Goal: Task Accomplishment & Management: Manage account settings

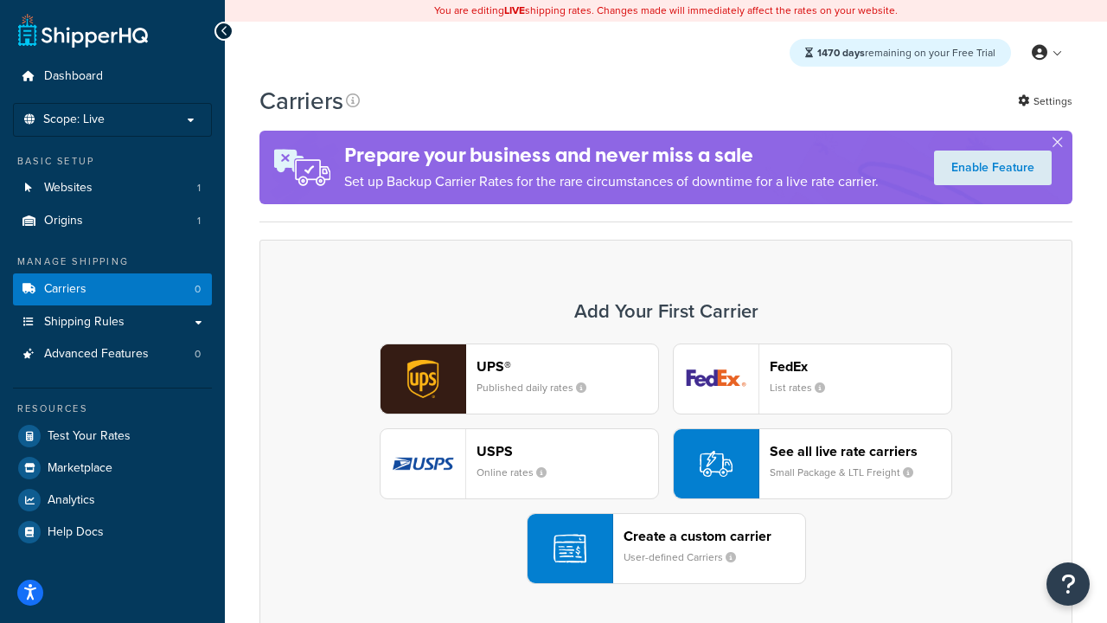
click at [666, 464] on div "UPS® Published daily rates FedEx List rates USPS Online rates See all live rate…" at bounding box center [666, 463] width 777 height 240
click at [861, 366] on header "FedEx" at bounding box center [861, 366] width 182 height 16
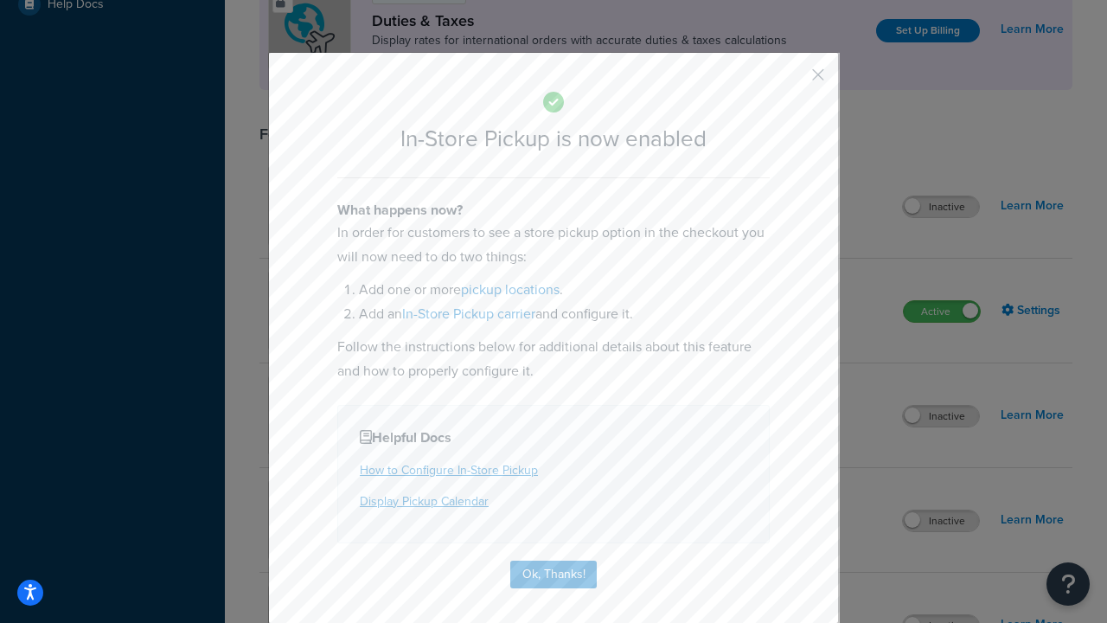
click at [792, 80] on button "button" at bounding box center [793, 81] width 4 height 4
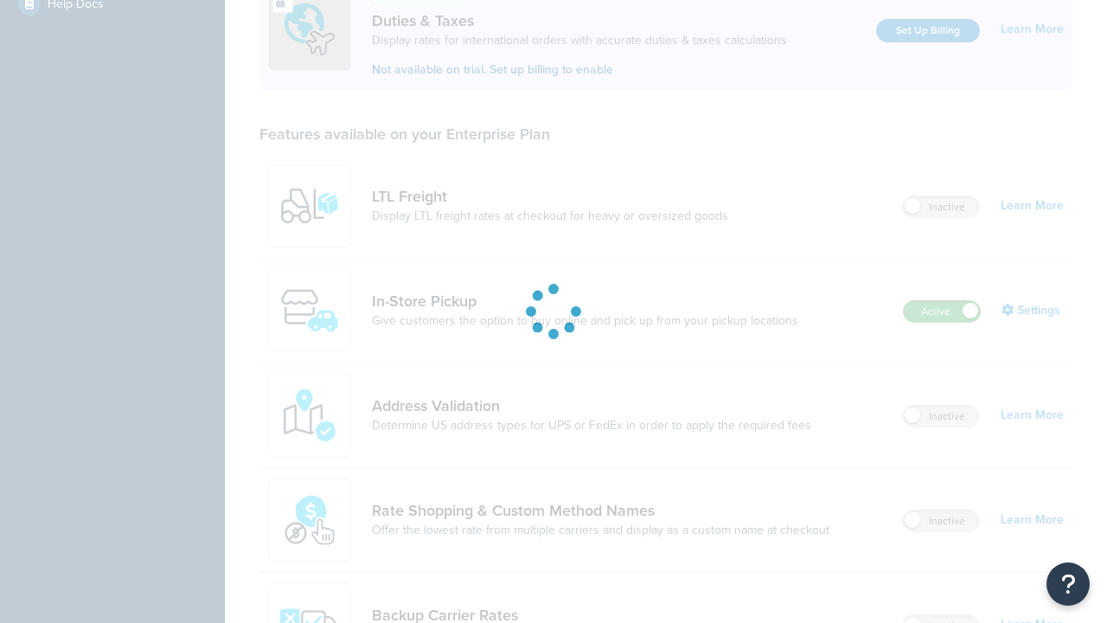
click at [942, 301] on label "Active" at bounding box center [942, 311] width 76 height 21
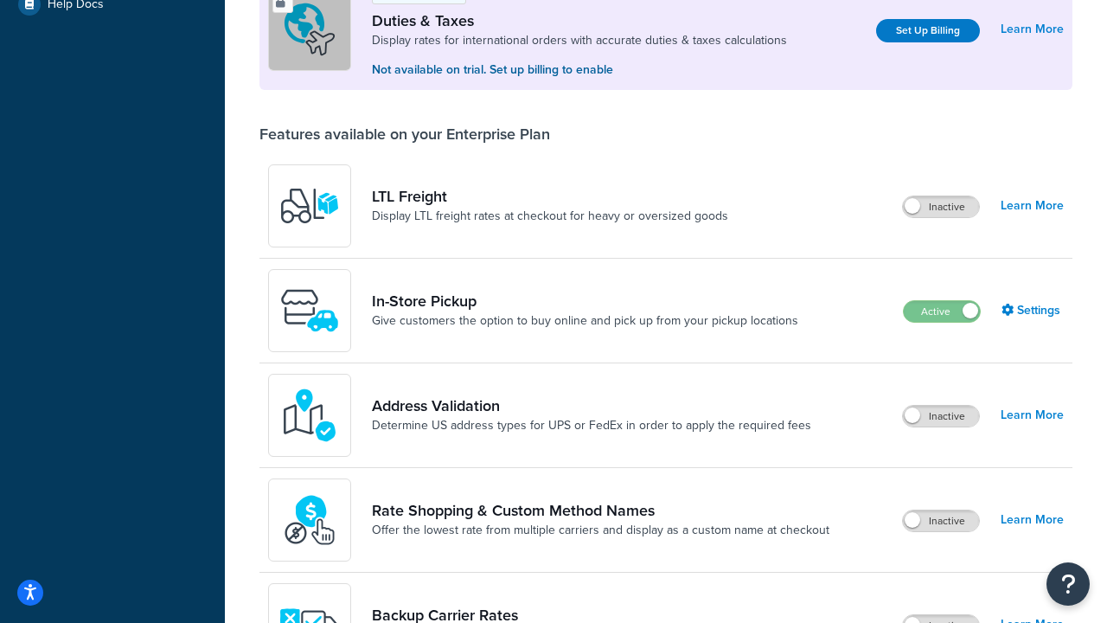
scroll to position [862, 0]
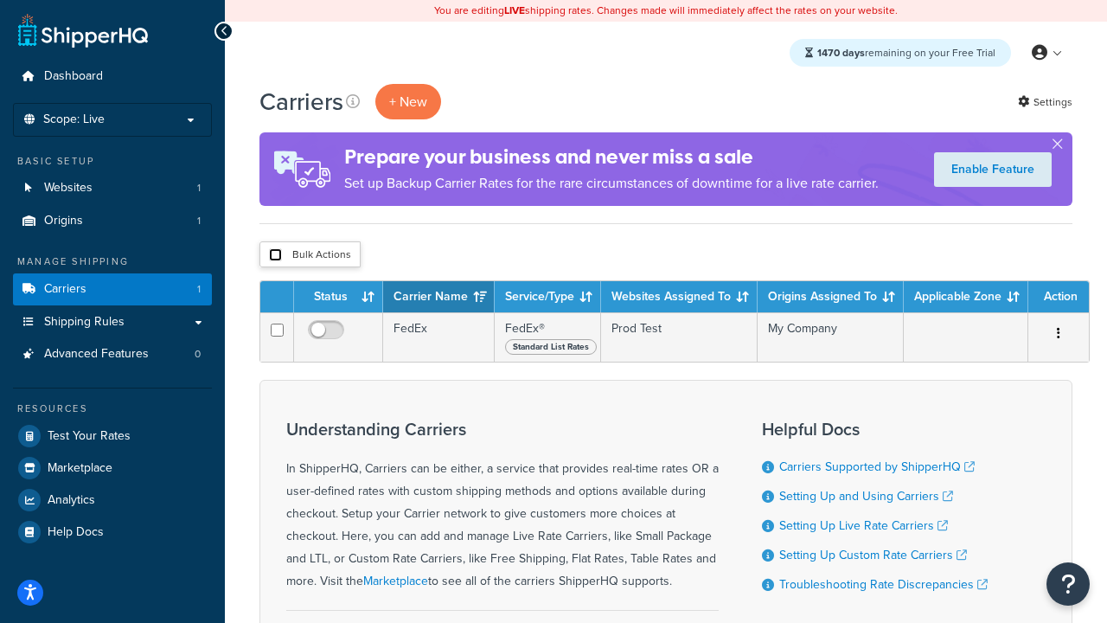
click at [275, 255] on input "checkbox" at bounding box center [275, 254] width 13 height 13
checkbox input "true"
click at [0, 0] on button "Delete" at bounding box center [0, 0] width 0 height 0
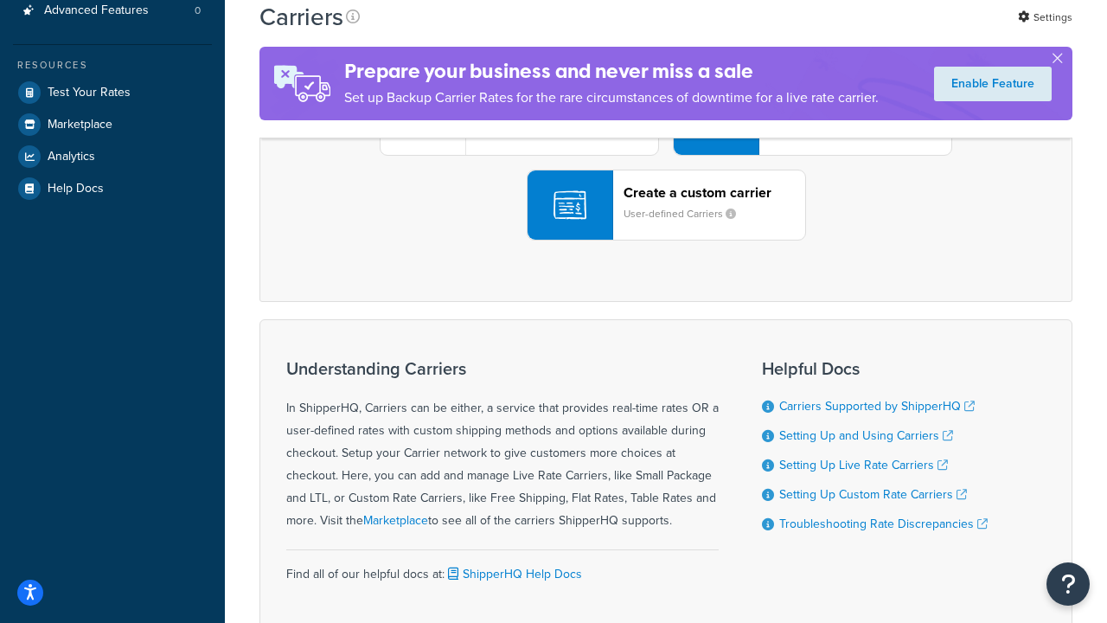
click at [666, 240] on div "UPS® Published daily rates FedEx List rates USPS Online rates See all live rate…" at bounding box center [666, 120] width 777 height 240
click at [861, 31] on header "FedEx" at bounding box center [861, 23] width 182 height 16
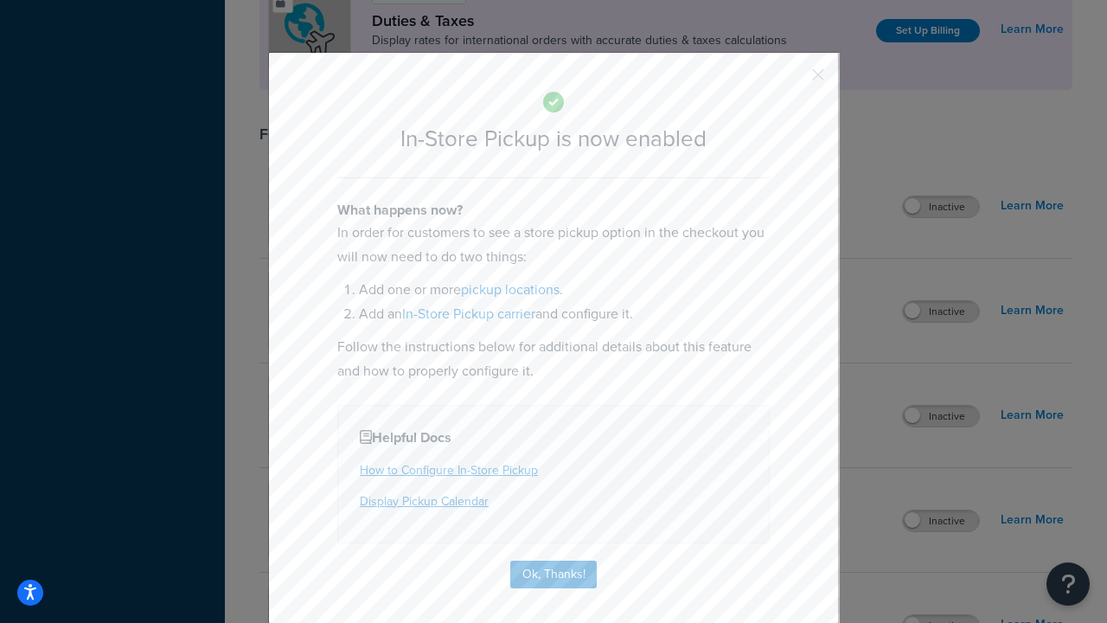
click at [792, 80] on button "button" at bounding box center [793, 81] width 4 height 4
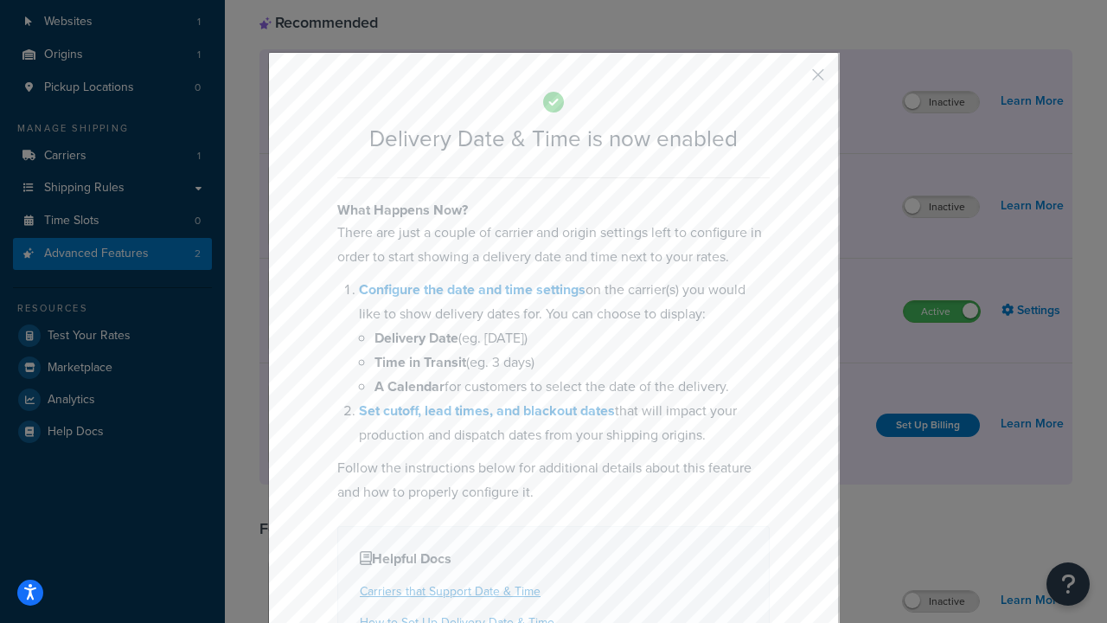
click at [792, 80] on button "button" at bounding box center [793, 81] width 4 height 4
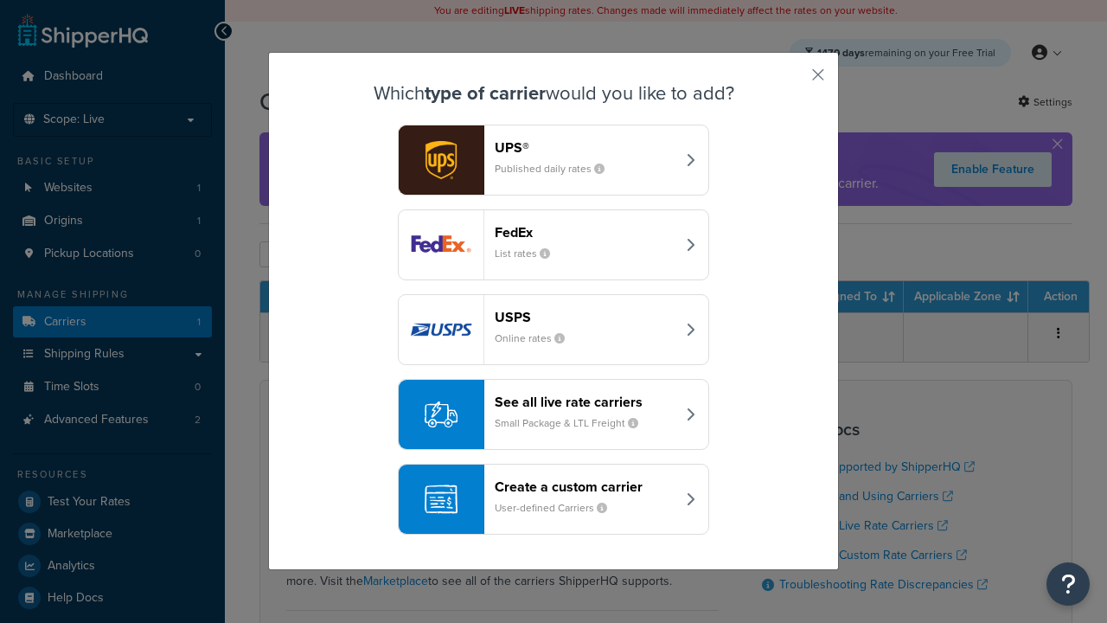
click at [554, 499] on div "Create a custom carrier User-defined Carriers" at bounding box center [585, 499] width 181 height 42
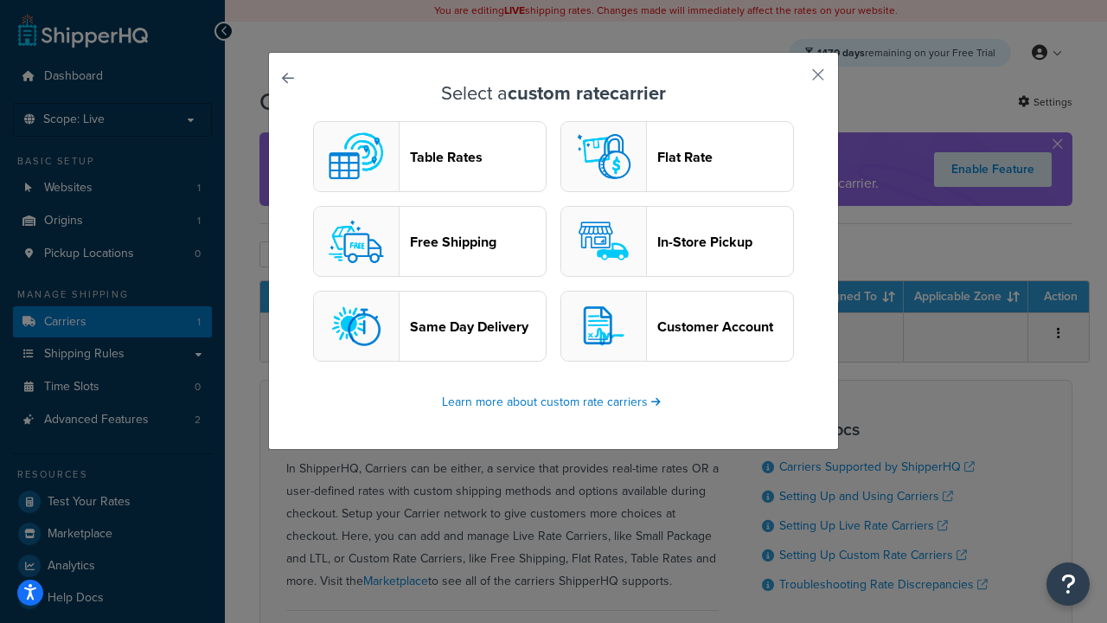
click at [677, 241] on header "In-Store Pickup" at bounding box center [725, 242] width 136 height 16
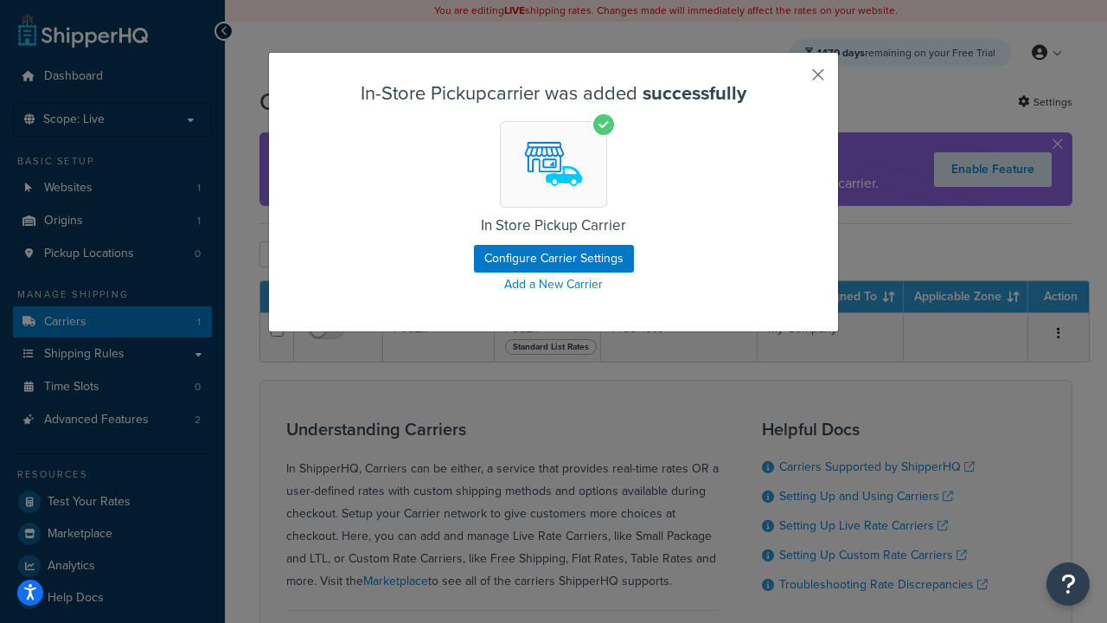
click at [792, 80] on button "button" at bounding box center [793, 81] width 4 height 4
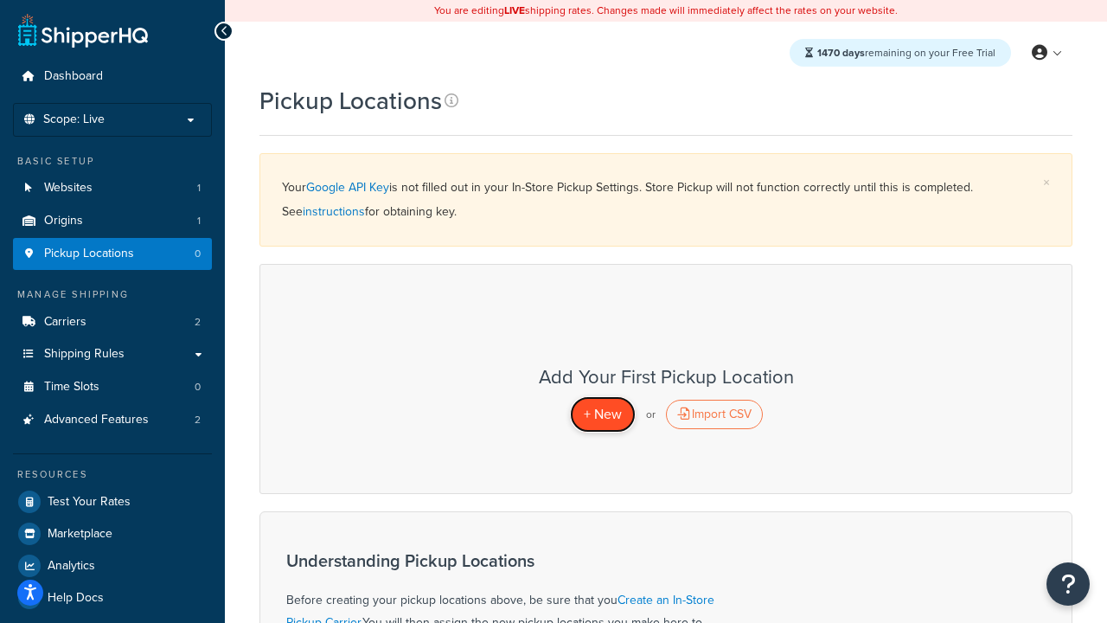
click at [602, 413] on span "+ New" at bounding box center [603, 414] width 38 height 20
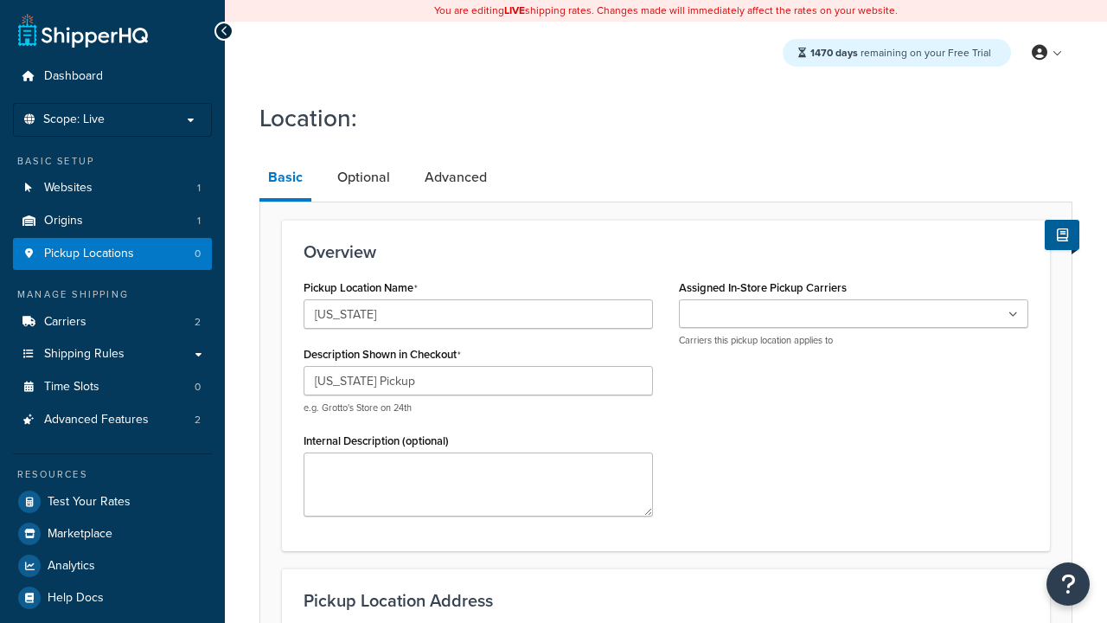
type input "California Pickup"
click at [854, 314] on ul at bounding box center [853, 313] width 349 height 29
type input "3385 Michelson Drive"
type input "Suite B"
type input "Irvine"
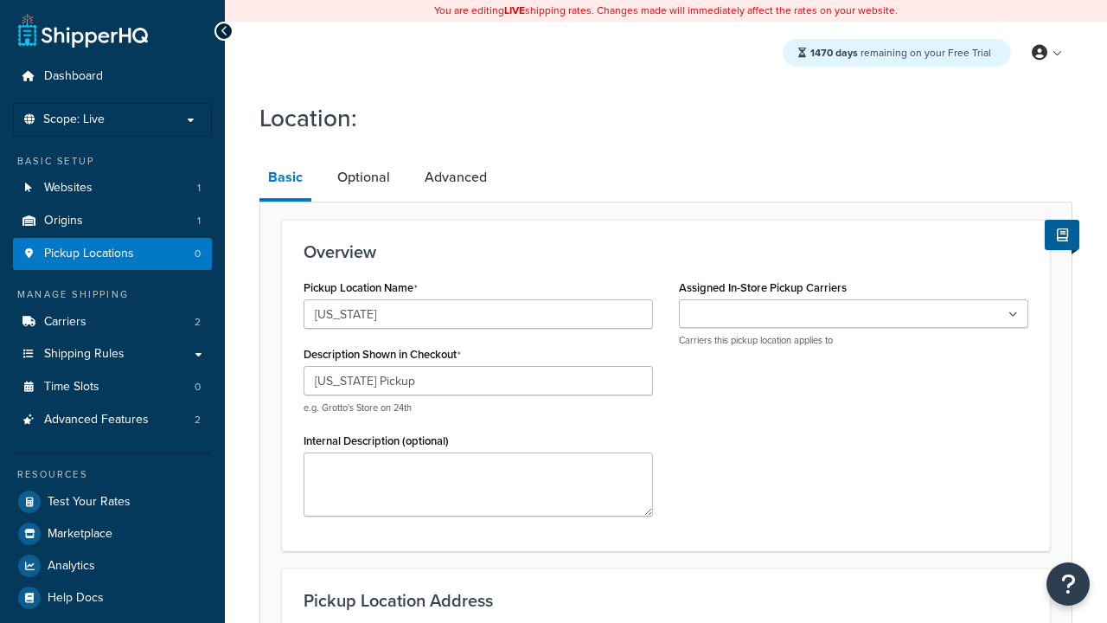
select select "5"
type input "Irvine"
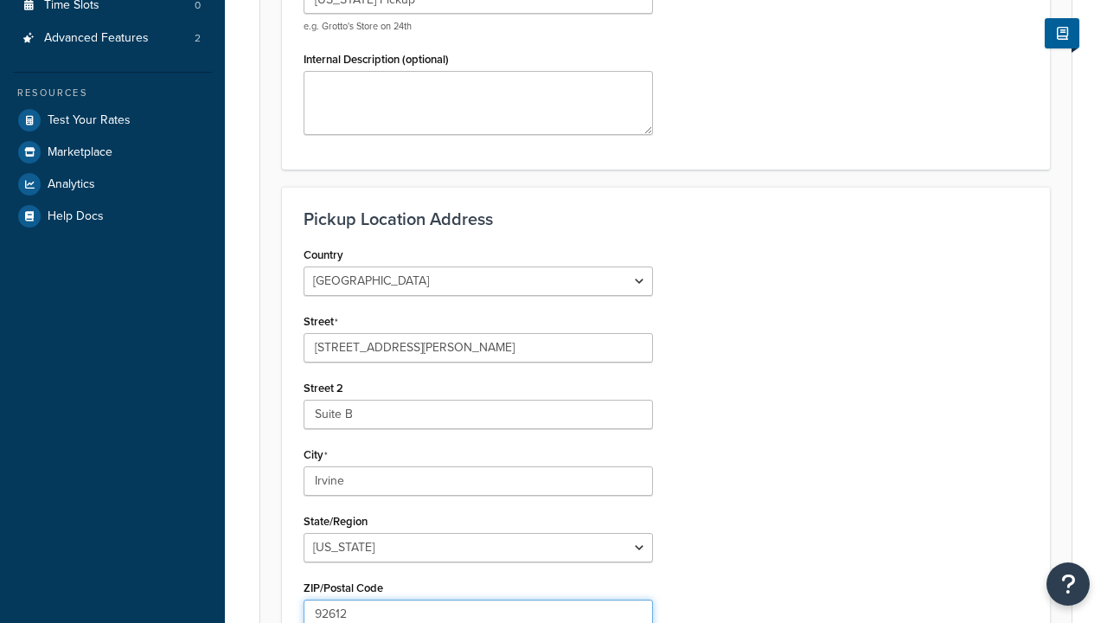
type input "92612"
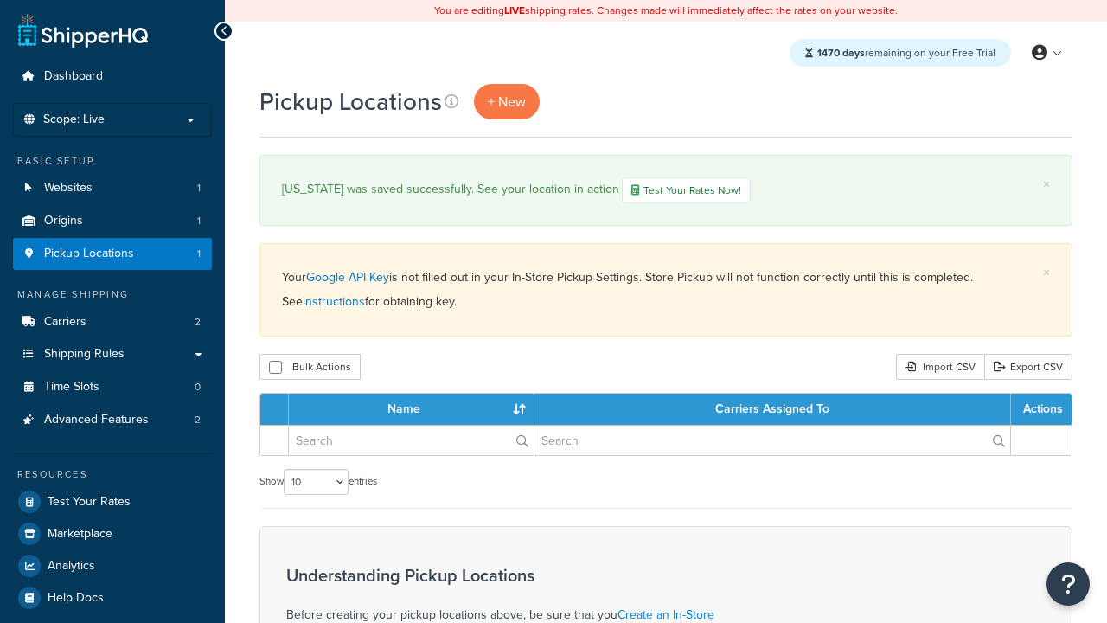
click at [412, 411] on th "Name" at bounding box center [412, 409] width 246 height 31
click at [772, 411] on th "Carriers Assigned To" at bounding box center [773, 409] width 477 height 31
click at [1041, 411] on th "Actions" at bounding box center [1041, 409] width 61 height 31
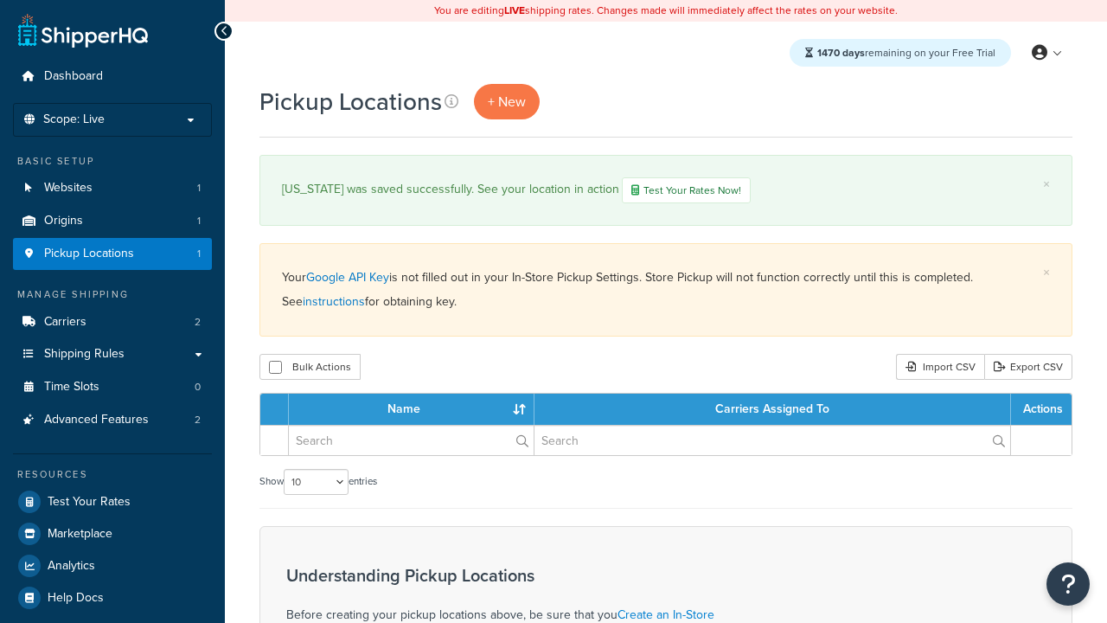
click at [1041, 411] on th "Actions" at bounding box center [1041, 409] width 61 height 31
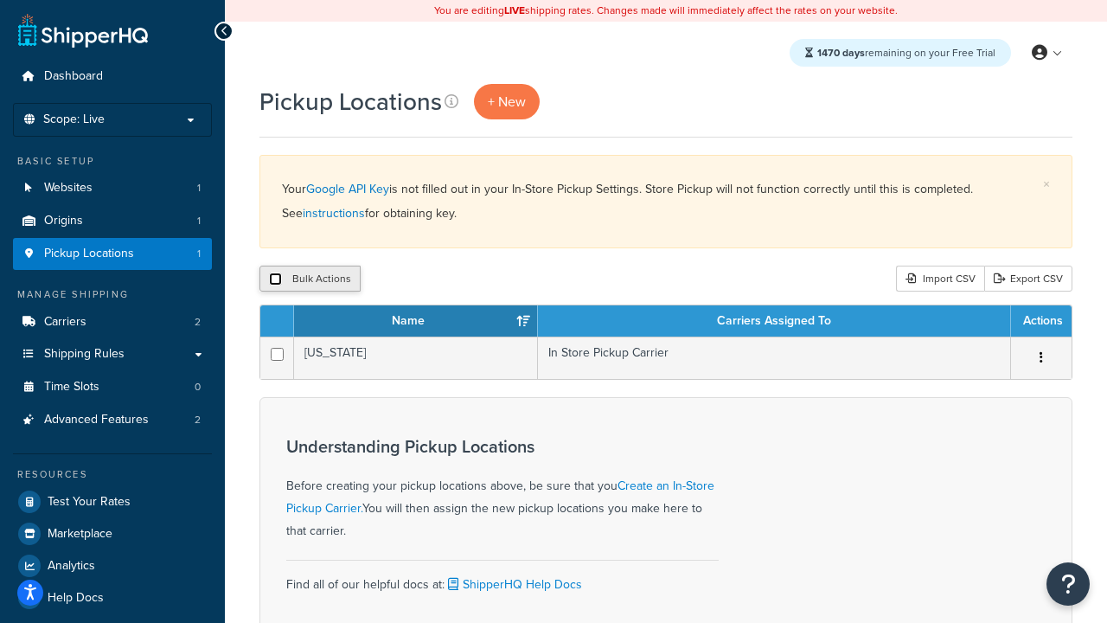
click at [275, 279] on input "checkbox" at bounding box center [275, 278] width 13 height 13
checkbox input "true"
click at [465, 279] on button "Delete" at bounding box center [462, 279] width 60 height 26
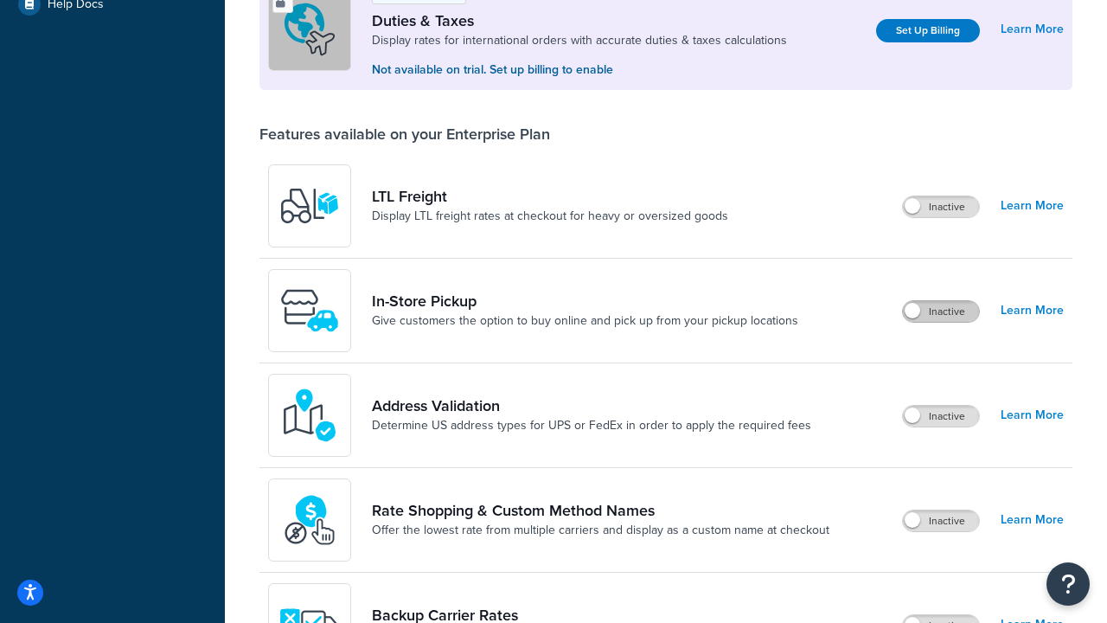
scroll to position [528, 0]
